Goal: Contribute content

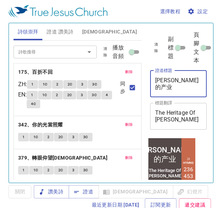
click at [184, 85] on textarea "[PERSON_NAME]的产业" at bounding box center [178, 84] width 47 height 14
drag, startPoint x: 184, startPoint y: 85, endPoint x: 194, endPoint y: 75, distance: 13.6
click at [194, 75] on div "[PERSON_NAME]的产业 x 證道標題" at bounding box center [178, 83] width 57 height 27
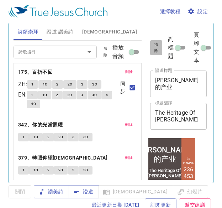
click at [157, 48] on span "清除" at bounding box center [156, 47] width 4 height 13
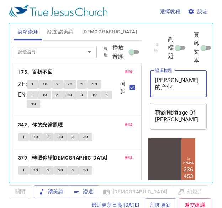
click at [171, 84] on textarea "[PERSON_NAME]的产业" at bounding box center [178, 84] width 47 height 14
paste textarea "晚间特别聚会 Special Evening Service"
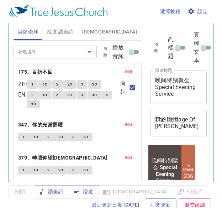
drag, startPoint x: 185, startPoint y: 106, endPoint x: 186, endPoint y: 98, distance: 8.4
click at [186, 98] on div "清除 副標題 頁腳文本 證道標題 晚间特别聚会 Special Evening Service x 證道標題 標題翻譯 The Heritage Of [PE…" at bounding box center [177, 83] width 61 height 121
click at [186, 98] on div "晚间特别聚会 Special Evening Service x 證道標題" at bounding box center [178, 86] width 57 height 33
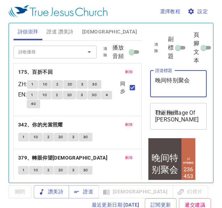
type textarea "晚间特别聚会"
click at [177, 106] on div "The Heritage Of [PERSON_NAME] x 標題翻譯" at bounding box center [178, 116] width 57 height 27
drag, startPoint x: 177, startPoint y: 106, endPoint x: 187, endPoint y: 107, distance: 10.0
click at [187, 107] on div "The Heritage Of [PERSON_NAME] x 標題翻譯" at bounding box center [178, 116] width 57 height 27
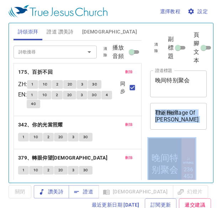
click at [187, 107] on div "The Heritage Of [PERSON_NAME] x 標題翻譯" at bounding box center [178, 116] width 57 height 27
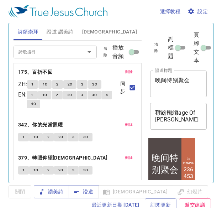
drag, startPoint x: 187, startPoint y: 107, endPoint x: 200, endPoint y: 120, distance: 18.4
click at [200, 120] on div "The Heritage Of [PERSON_NAME] x 標題翻譯" at bounding box center [178, 116] width 57 height 27
drag, startPoint x: 200, startPoint y: 120, endPoint x: 166, endPoint y: 125, distance: 33.8
click at [166, 125] on div "The Heritage Of [PERSON_NAME] x 標題翻譯" at bounding box center [178, 116] width 57 height 27
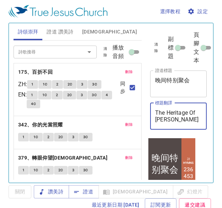
paste textarea "晚间特别聚会 Special Evening Service"
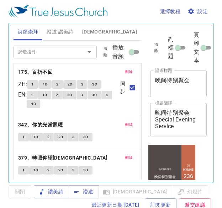
click at [191, 109] on div "晚间特别聚会 Special Evening Service x 標題翻譯" at bounding box center [178, 119] width 57 height 33
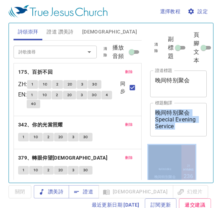
click at [191, 109] on div "晚间特别聚会 Special Evening Service x 標題翻譯" at bounding box center [178, 119] width 57 height 33
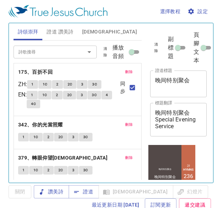
click at [191, 109] on div "晚间特别聚会 Special Evening Service x 標題翻譯" at bounding box center [178, 119] width 57 height 33
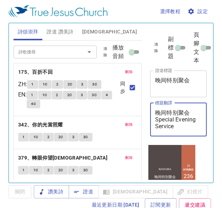
drag, startPoint x: 189, startPoint y: 114, endPoint x: 155, endPoint y: 113, distance: 34.5
click at [155, 113] on div "晚间特别聚会 Special Evening Service x 標題翻譯" at bounding box center [178, 119] width 57 height 33
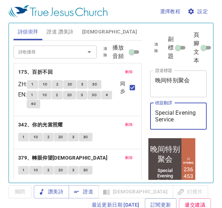
type textarea "Special Evening Service"
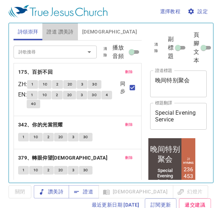
click at [63, 30] on span "證道 讚美詩" at bounding box center [60, 31] width 27 height 9
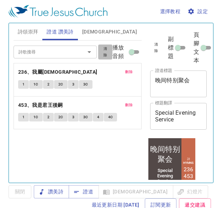
click at [109, 57] on button "清除" at bounding box center [105, 51] width 14 height 15
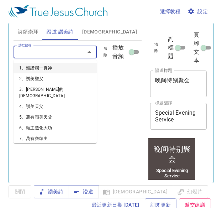
click at [67, 51] on input "詩歌搜尋" at bounding box center [45, 52] width 58 height 8
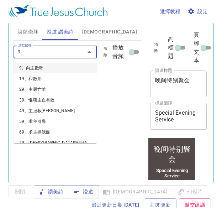
type input "90"
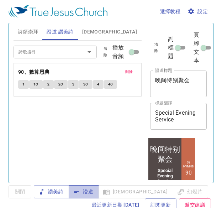
click at [93, 189] on button "證道" at bounding box center [84, 191] width 30 height 13
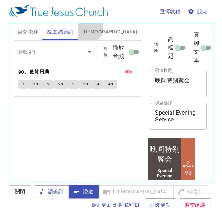
click at [87, 28] on span "[DEMOGRAPHIC_DATA]" at bounding box center [109, 31] width 55 height 9
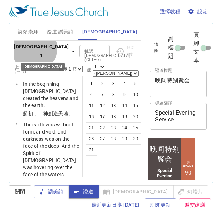
click at [34, 53] on b "[DEMOGRAPHIC_DATA] 1" at bounding box center [41, 50] width 55 height 17
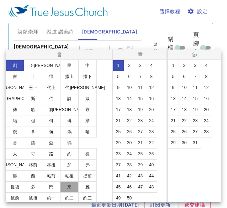
click at [72, 184] on button "來" at bounding box center [69, 186] width 18 height 11
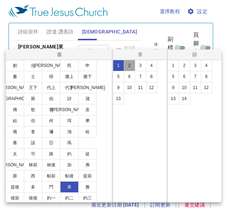
click at [129, 67] on button "2" at bounding box center [129, 65] width 11 height 11
click at [152, 32] on div at bounding box center [113, 104] width 227 height 208
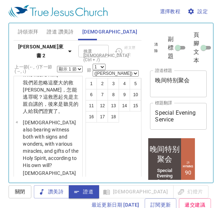
scroll to position [208, 0]
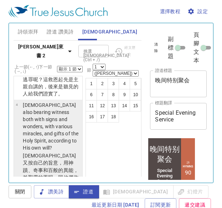
click at [60, 131] on p "[DEMOGRAPHIC_DATA] also bearing witness both with signs and wonders, with vario…" at bounding box center [51, 126] width 57 height 50
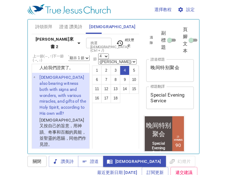
scroll to position [3, 0]
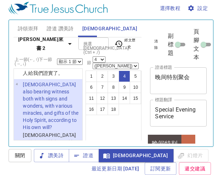
click at [1, 43] on div "選擇教程 設定 詩頌崇拜 證道 讚美詩 聖經 幻燈片 詩歌搜尋 詩歌搜尋 清除 播放音頻 刪除 175、百折不回 ZH : 1 1C 2 2C 3 3C EN…" at bounding box center [111, 84] width 222 height 175
click at [37, 41] on b "[PERSON_NAME]來書 2" at bounding box center [40, 43] width 49 height 17
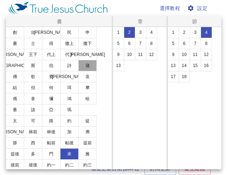
click at [87, 69] on button "箴" at bounding box center [87, 65] width 18 height 11
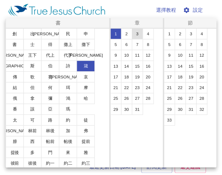
scroll to position [0, 0]
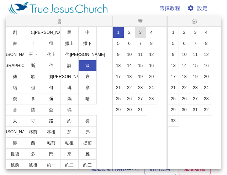
click at [140, 34] on button "3" at bounding box center [140, 32] width 11 height 11
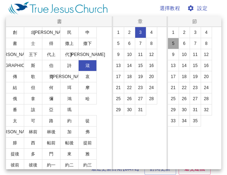
click at [172, 45] on button "5" at bounding box center [173, 43] width 11 height 11
select select "5"
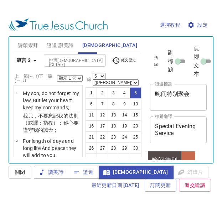
scroll to position [210, 0]
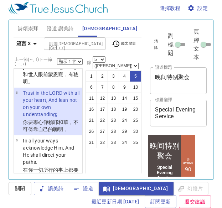
click at [74, 61] on select "顯示 1 節 顯示 2 節 顯示 3 節 顯示 4 節 顯示 5 節" at bounding box center [70, 61] width 26 height 6
select select "3"
click at [57, 58] on select "顯示 1 節 顯示 2 節 顯示 3 節 顯示 4 節 顯示 5 節" at bounding box center [70, 61] width 26 height 6
